Goal: Transaction & Acquisition: Purchase product/service

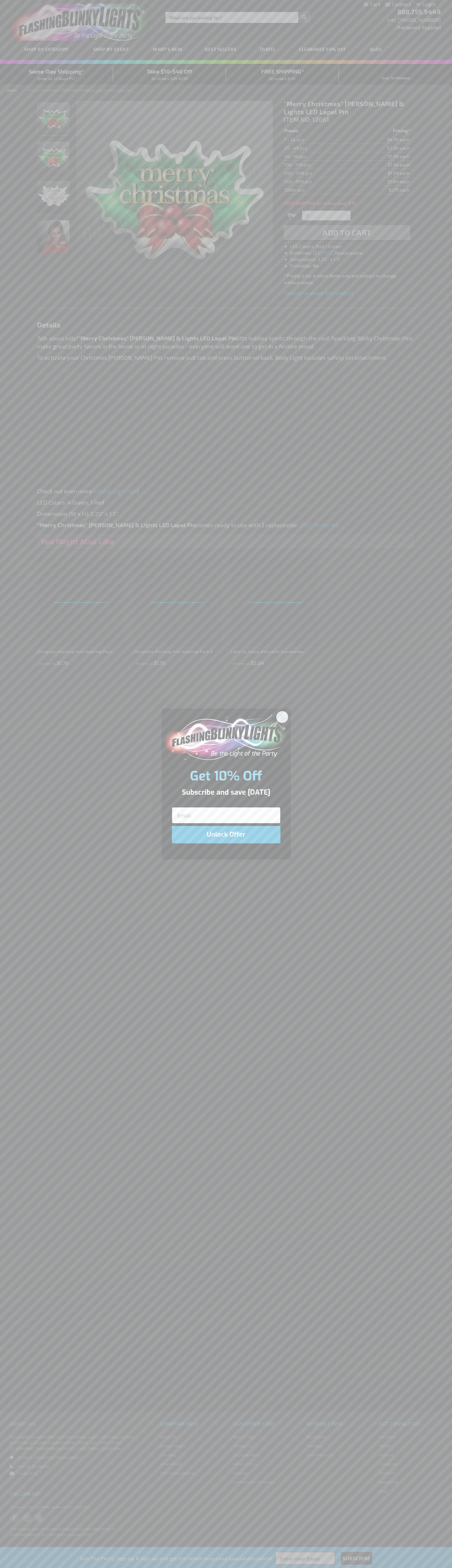
click at [282, 716] on icon "Close dialog" at bounding box center [281, 716] width 4 height 4
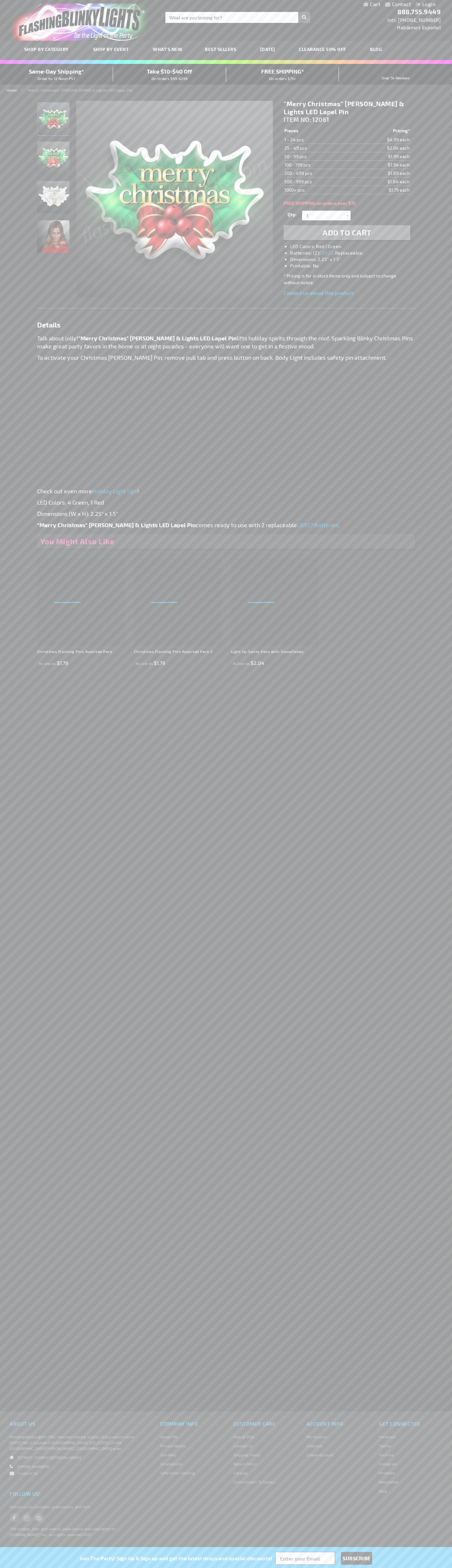
click at [353, 247] on li "LED Colors: Red | Green" at bounding box center [353, 247] width 126 height 7
click at [347, 233] on span "Add to Cart" at bounding box center [347, 232] width 49 height 9
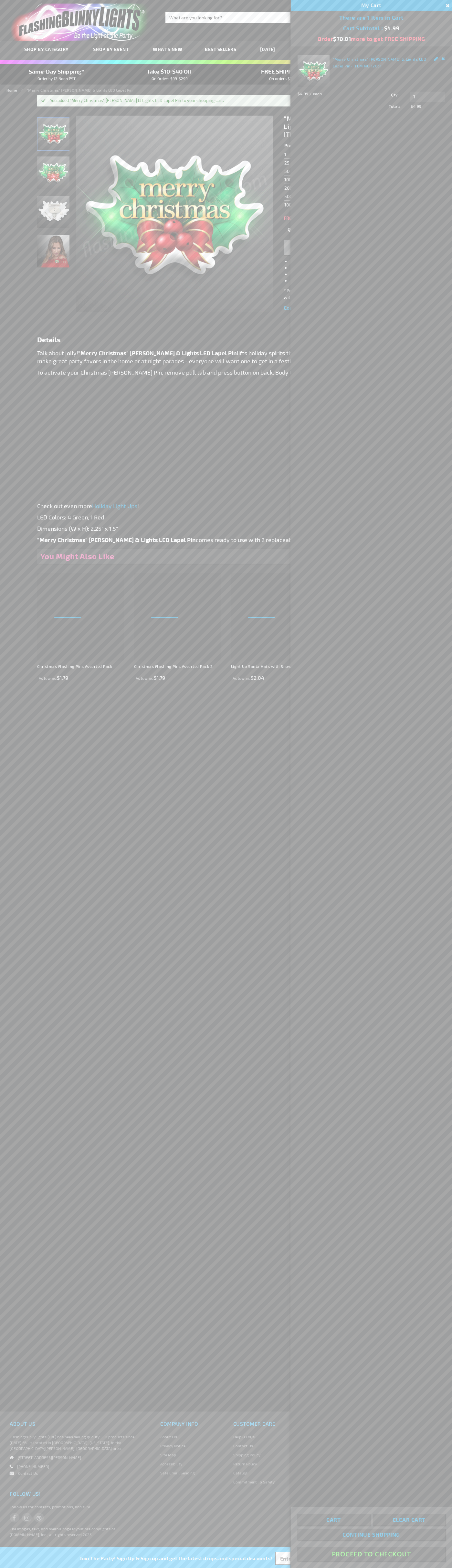
click at [371, 1554] on button "Proceed To Checkout" at bounding box center [371, 1554] width 148 height 15
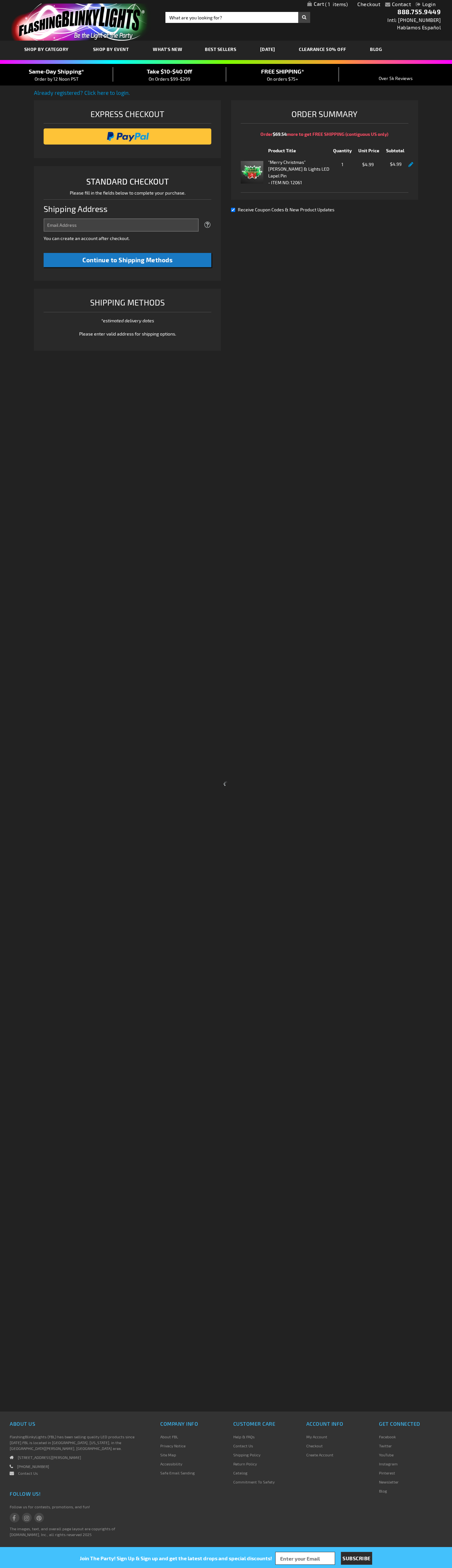
select select "US"
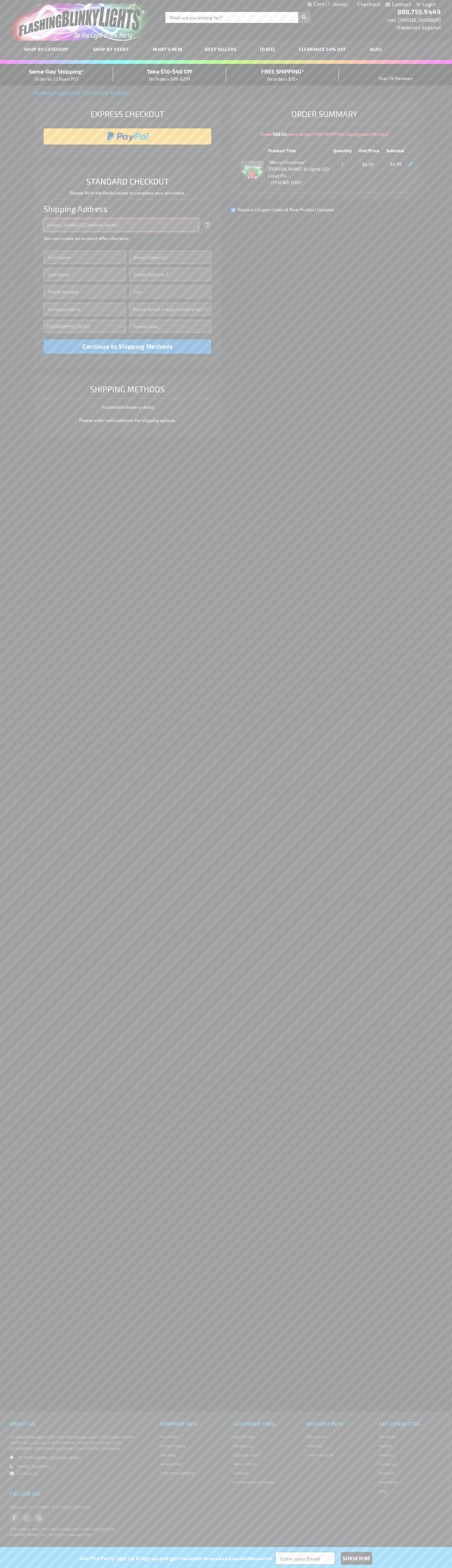
type input "johnsmith005@storebotmail.joonix.net"
type input "John"
type input "651 N. 34th Str."
type input "First floor"
type input "seattle"
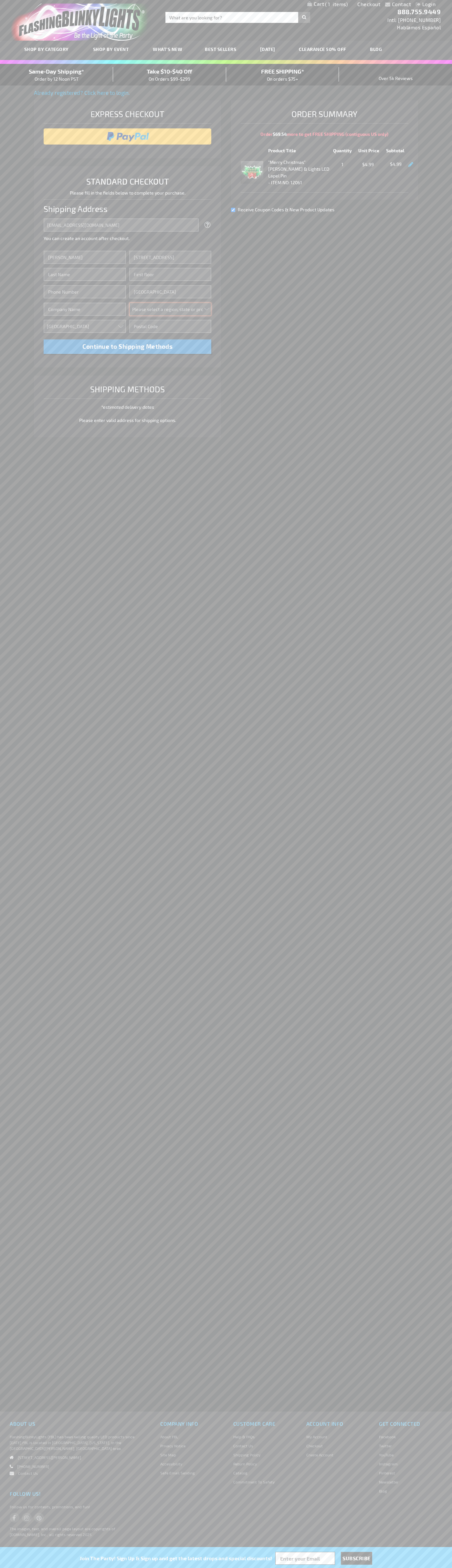
select select "62"
type input "98103"
type input "Smith"
type input "6502530000"
type input "John Smith"
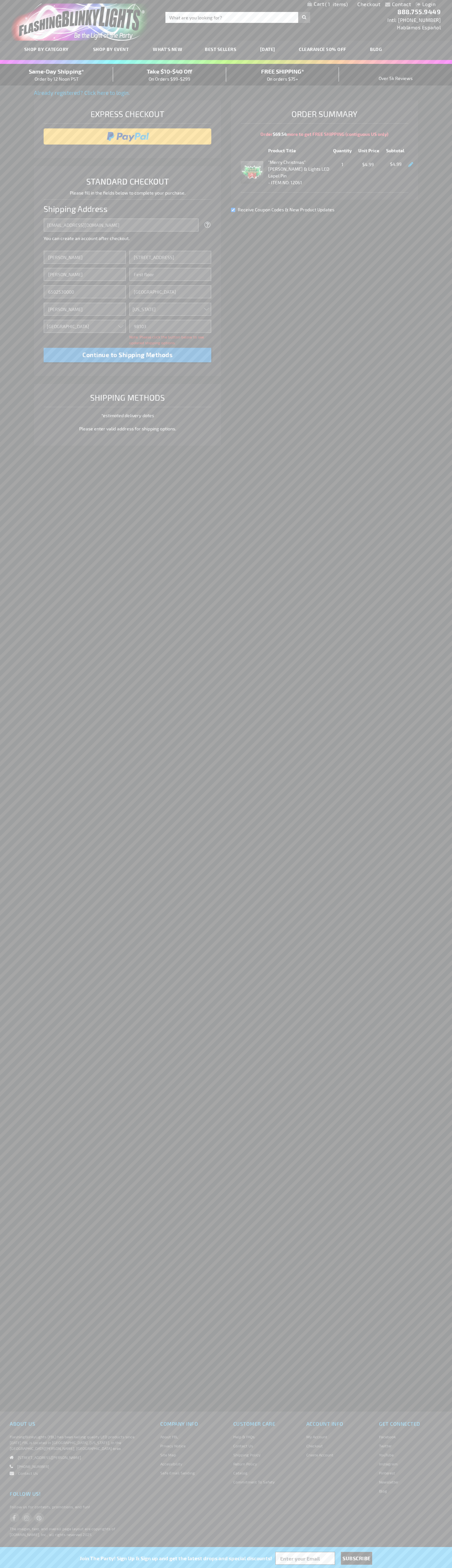
click at [57, 75] on div "Same-Day Shipping* Order by 12 Noon PST" at bounding box center [57, 74] width 113 height 15
click at [127, 136] on input "image" at bounding box center [127, 136] width 161 height 13
